Goal: Find specific page/section: Locate a particular part of the current website

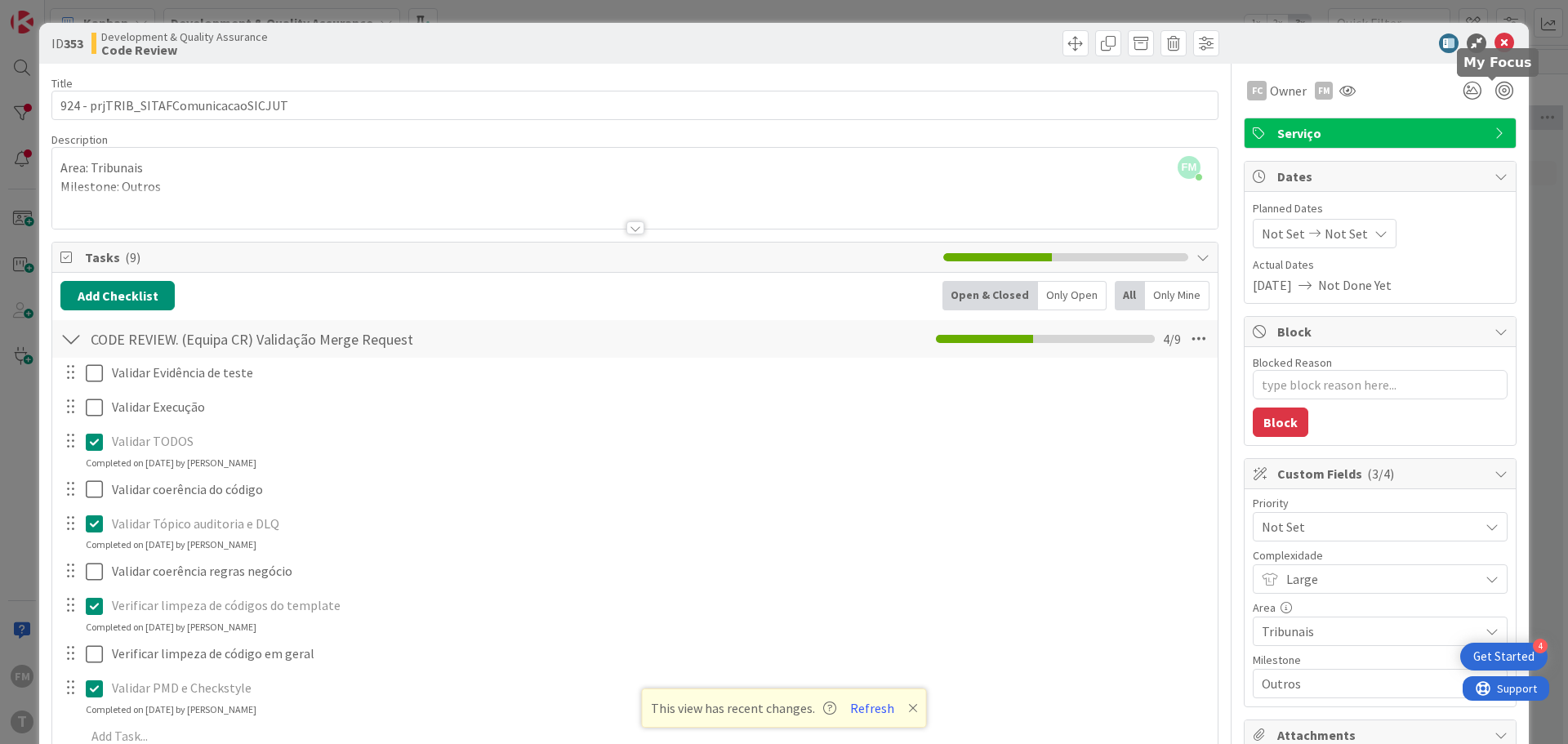
scroll to position [0, 320]
click at [1498, 41] on icon at bounding box center [1505, 43] width 19 height 19
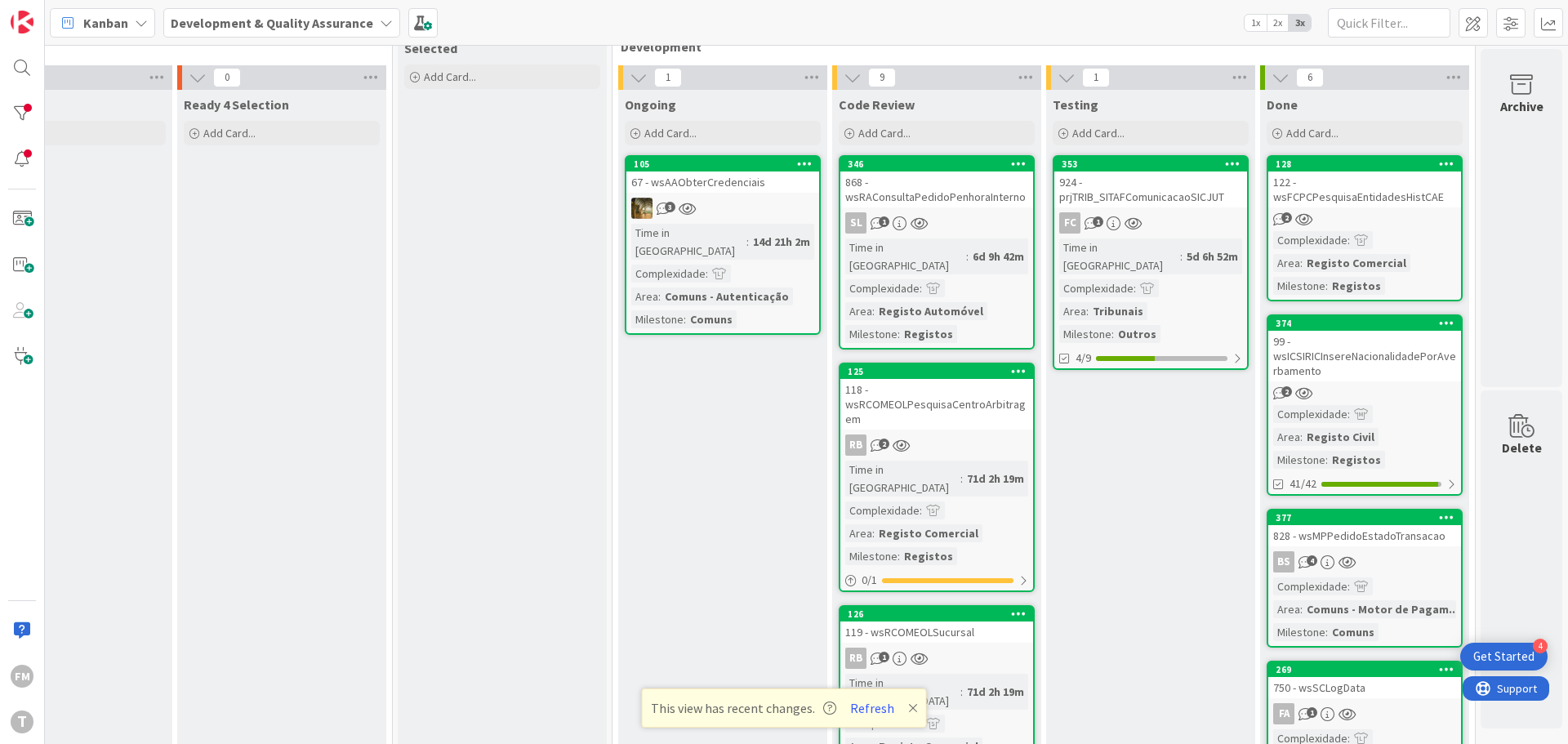
scroll to position [0, 320]
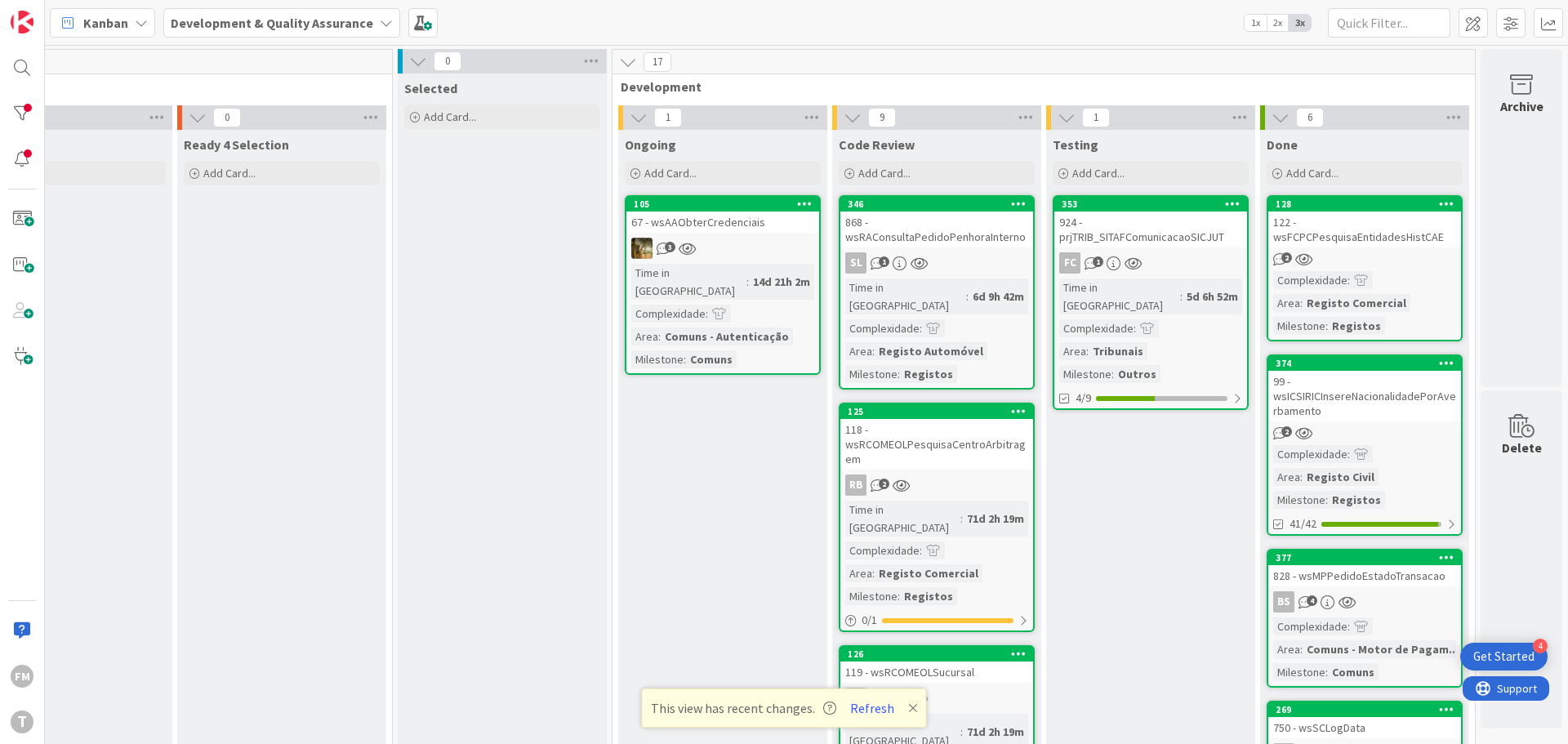
click at [911, 715] on p "This view has recent changes. Refresh" at bounding box center [784, 708] width 267 height 21
click at [909, 707] on icon at bounding box center [913, 708] width 10 height 13
click at [929, 239] on div "868 - wsRAConsultaPedidoPenhoraInterno" at bounding box center [937, 229] width 193 height 36
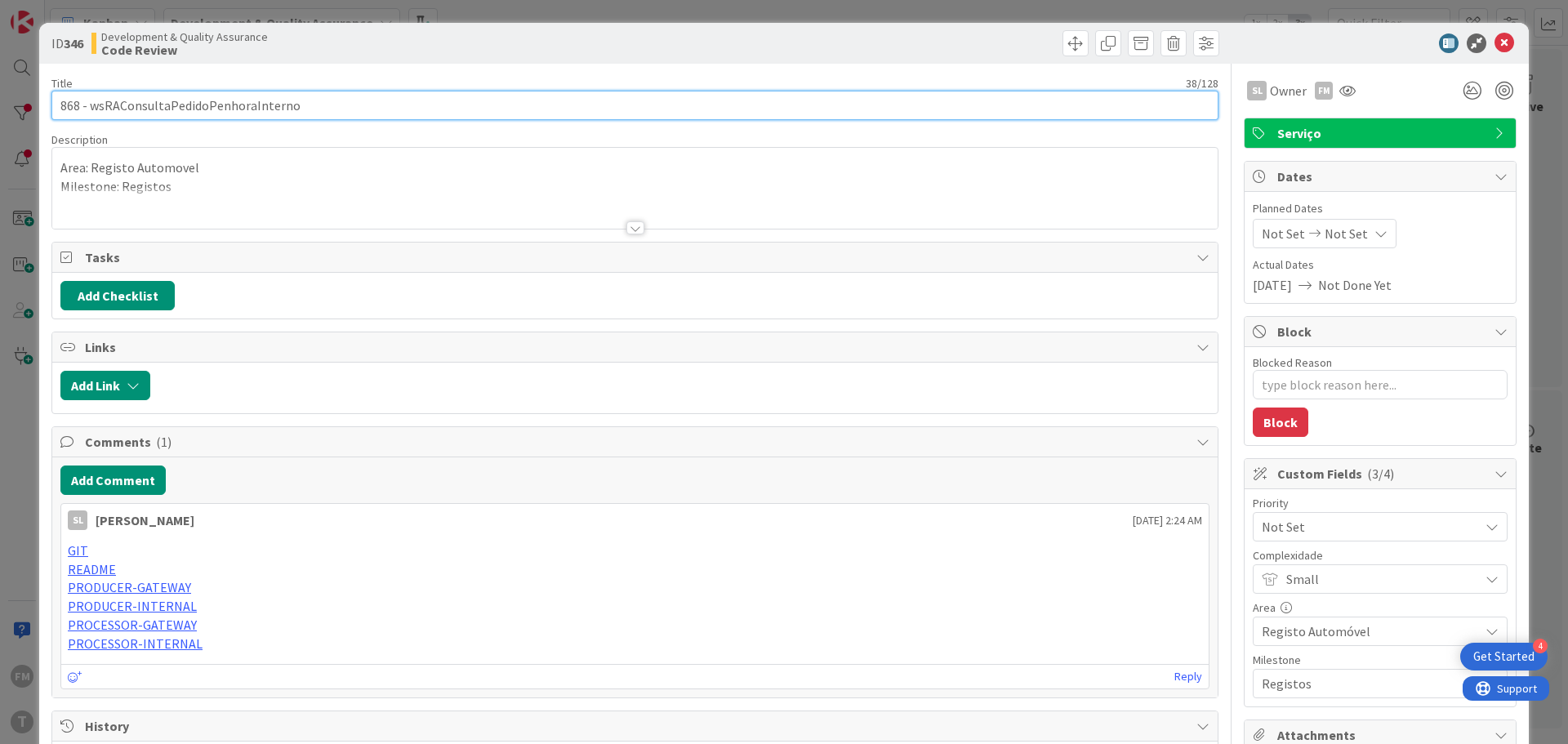
click at [243, 109] on input "868 - wsRAConsultaPedidoPenhoraInterno" at bounding box center [635, 105] width 1167 height 29
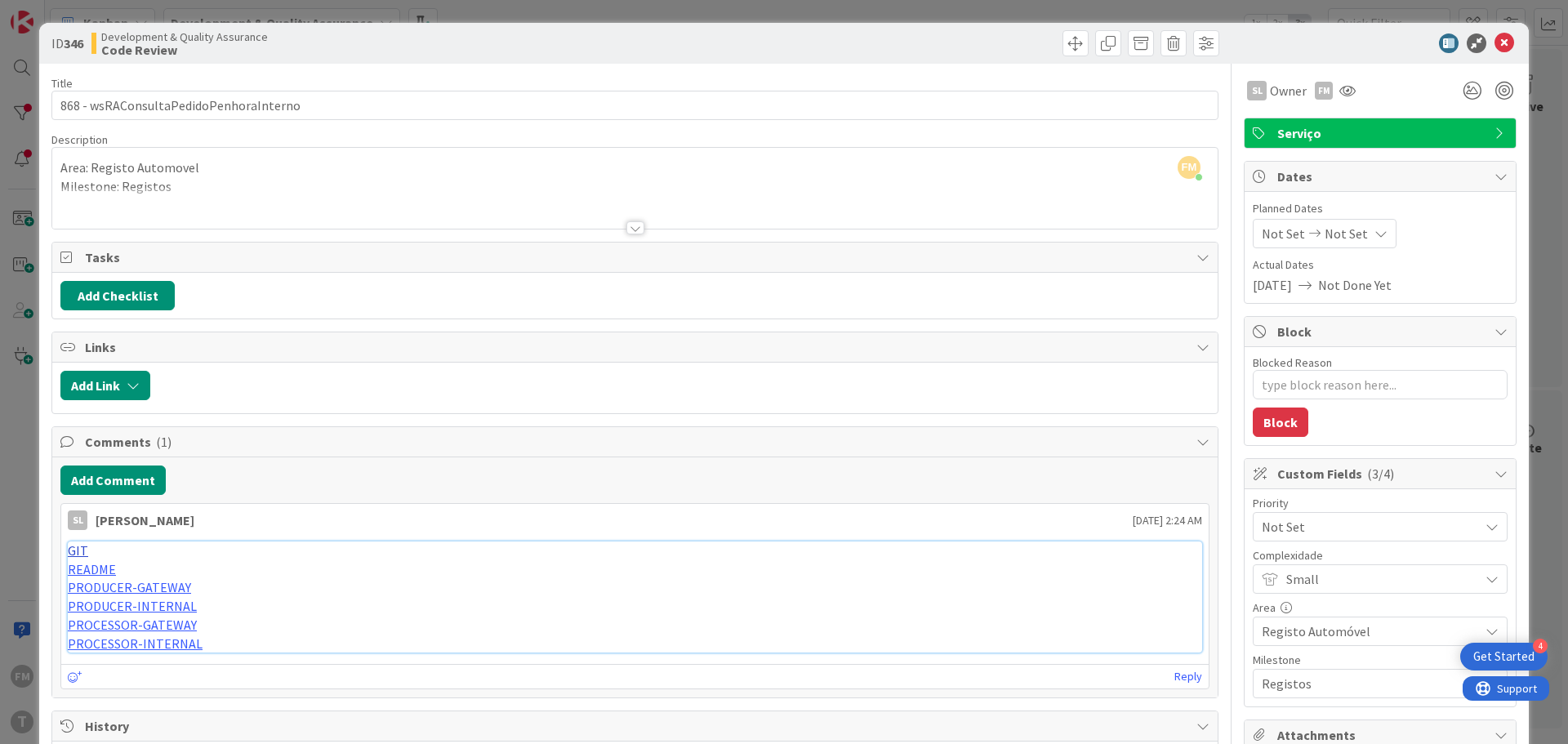
click at [77, 549] on link "GIT" at bounding box center [77, 550] width 20 height 17
click at [165, 586] on link "PRODUCER-GATEWAY" at bounding box center [129, 587] width 123 height 17
click at [170, 591] on link "PRODUCER-GATEWAY" at bounding box center [129, 587] width 123 height 17
click at [169, 606] on link "PRODUCER-INTERNAL" at bounding box center [132, 606] width 129 height 17
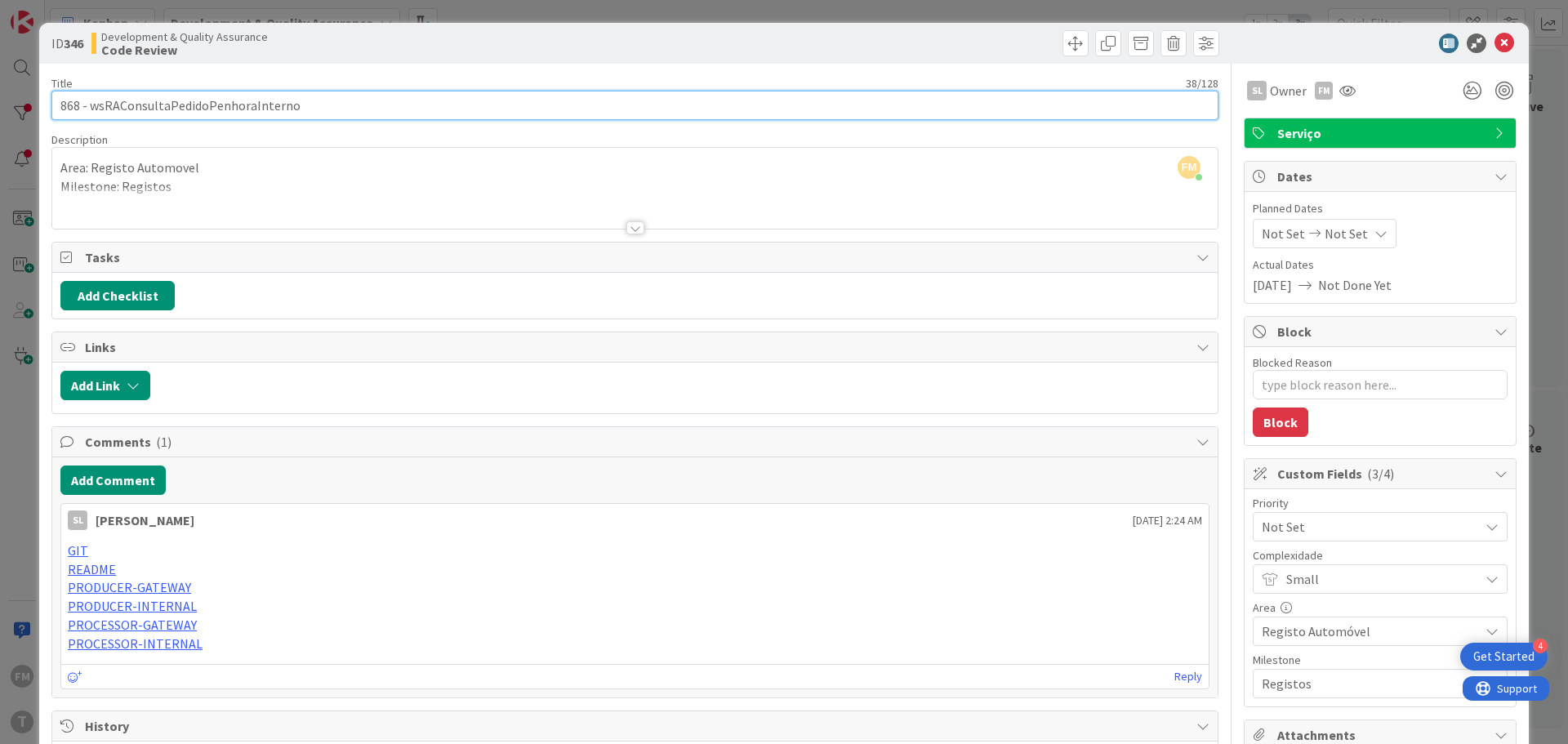
click at [215, 105] on input "868 - wsRAConsultaPedidoPenhoraInterno" at bounding box center [635, 105] width 1167 height 29
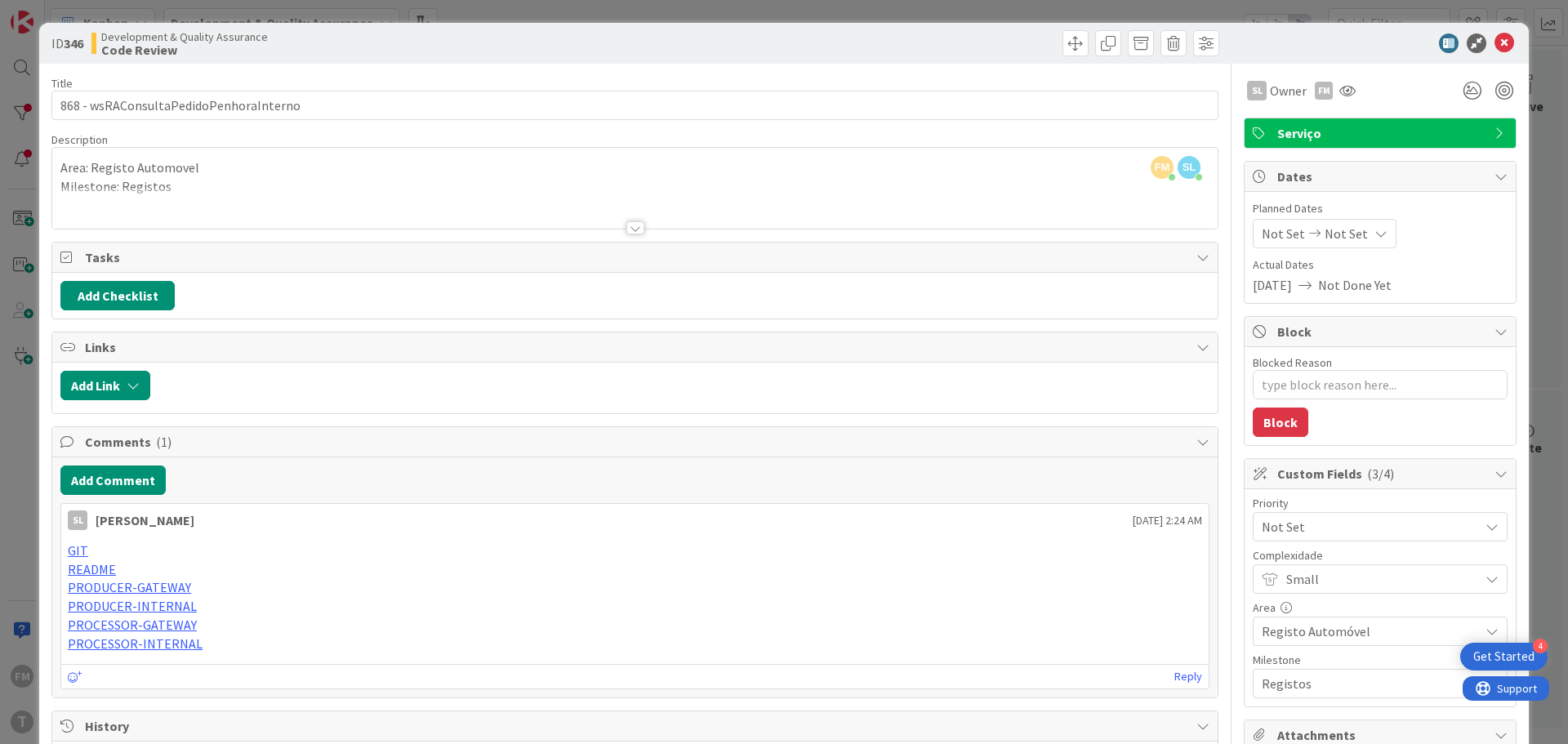
type textarea "x"
